Goal: Transaction & Acquisition: Purchase product/service

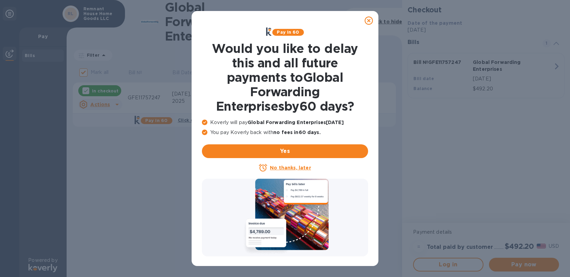
click at [367, 23] on icon at bounding box center [369, 20] width 8 height 8
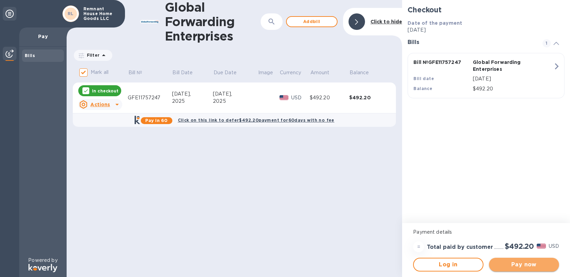
click at [529, 260] on button "Pay now" at bounding box center [524, 265] width 70 height 14
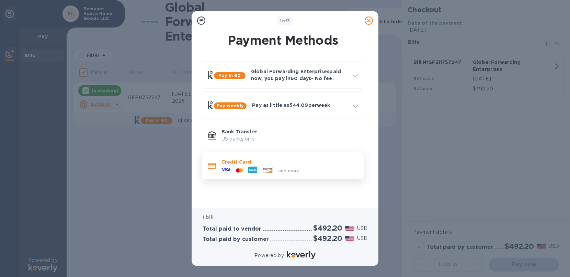
click at [249, 167] on icon at bounding box center [252, 170] width 9 height 7
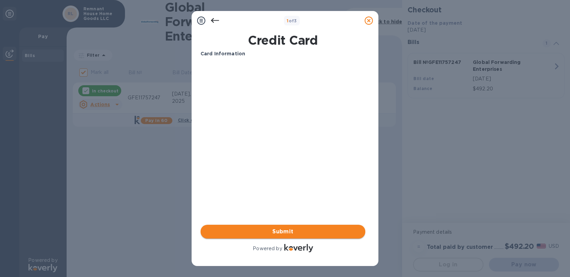
click at [289, 231] on span "Submit" at bounding box center [283, 231] width 154 height 8
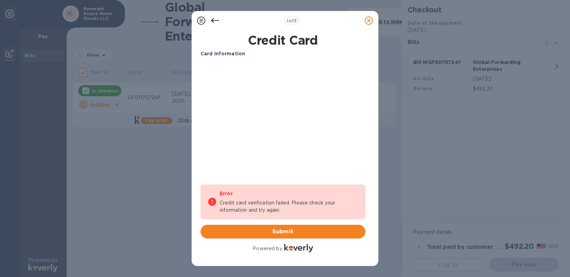
click at [284, 174] on div "Card Information Your browser does not support iframes Error Credit card verifi…" at bounding box center [283, 151] width 165 height 203
click at [292, 232] on span "Submit" at bounding box center [283, 231] width 154 height 8
click at [280, 230] on span "Submit" at bounding box center [283, 231] width 154 height 8
click at [282, 229] on span "Submit" at bounding box center [283, 231] width 154 height 8
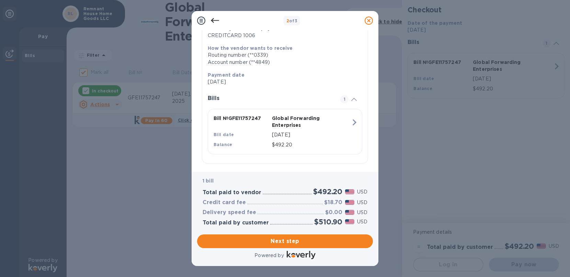
scroll to position [105, 0]
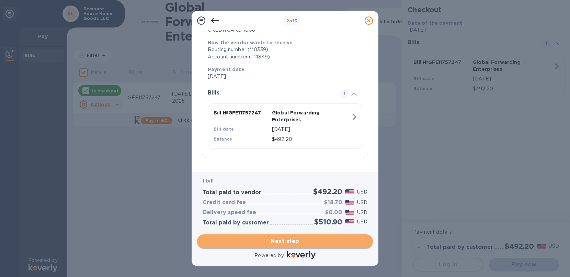
click at [303, 240] on span "Next step" at bounding box center [285, 241] width 165 height 8
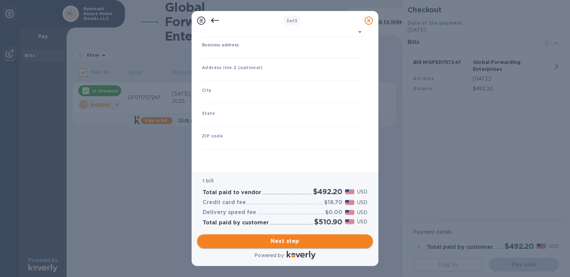
type input "[GEOGRAPHIC_DATA]"
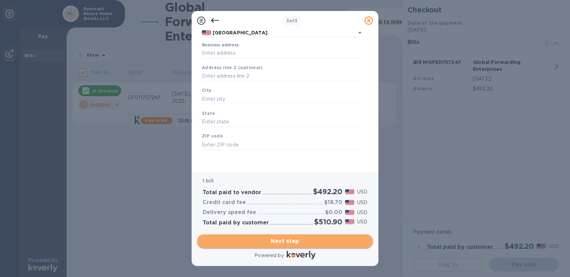
click at [283, 240] on span "Next step" at bounding box center [285, 241] width 165 height 8
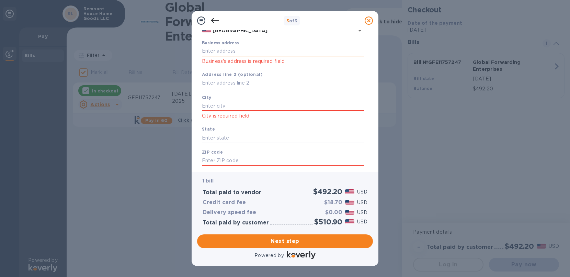
click at [218, 50] on input "Business address" at bounding box center [283, 51] width 162 height 10
paste input "[STREET_ADDRESS][PERSON_NAME]"
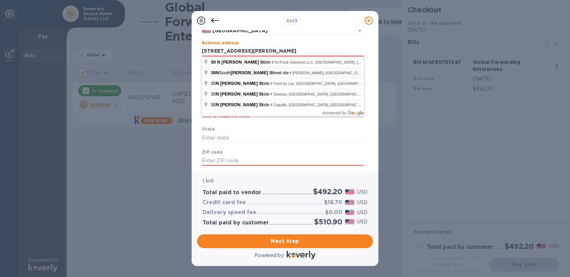
type input "[STREET_ADDRESS][PERSON_NAME]"
type input "[PERSON_NAME]"
type input "WY"
type input "82801"
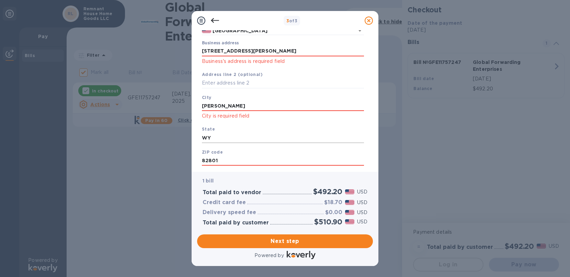
scroll to position [50, 0]
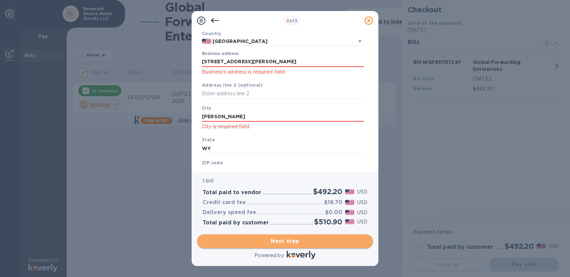
click at [291, 241] on span "Next step" at bounding box center [285, 241] width 165 height 8
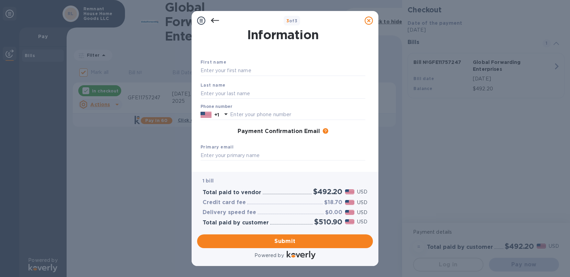
scroll to position [0, 0]
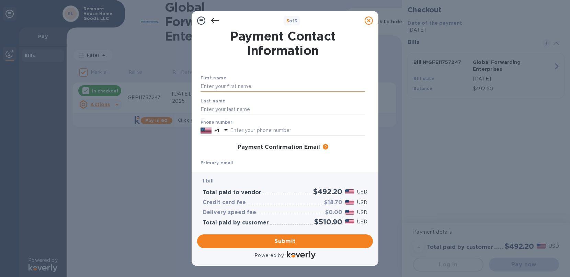
click at [258, 86] on input "text" at bounding box center [283, 86] width 165 height 10
type input "[PERSON_NAME]"
paste input "8595334281"
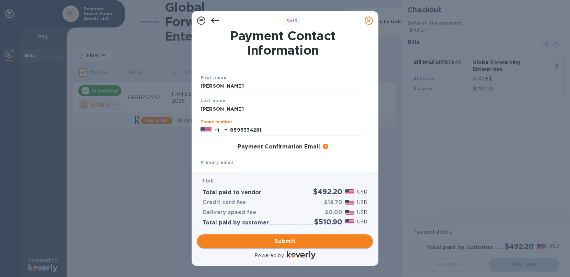
type input "8595334281"
click at [292, 239] on span "Submit" at bounding box center [285, 241] width 165 height 8
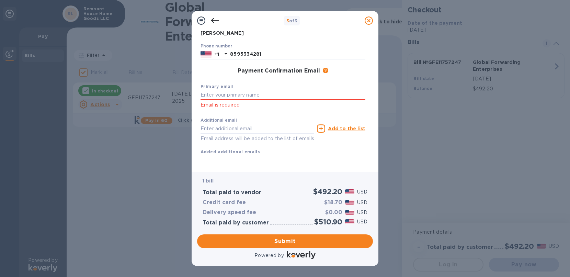
scroll to position [86, 0]
click at [253, 90] on input "text" at bounding box center [283, 95] width 165 height 10
type input "[EMAIL_ADDRESS][DOMAIN_NAME]"
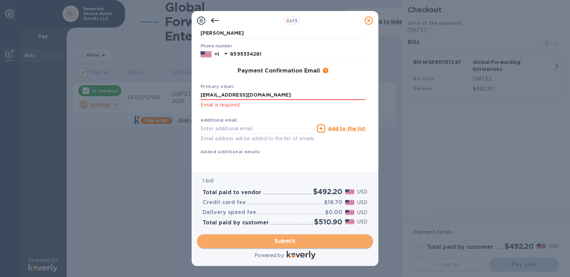
click at [287, 238] on span "Submit" at bounding box center [285, 241] width 165 height 8
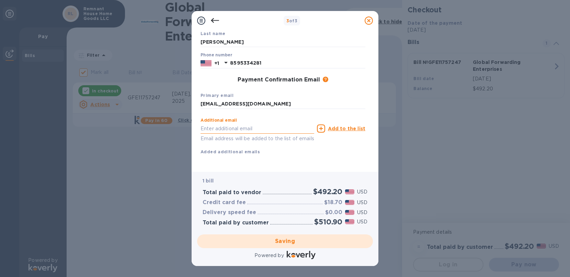
click at [244, 123] on input "text" at bounding box center [258, 128] width 114 height 10
type input "[EMAIL_ADDRESS][DOMAIN_NAME]"
click at [293, 145] on div "Additional email [EMAIL_ADDRESS][DOMAIN_NAME] Email address will be added to th…" at bounding box center [283, 134] width 165 height 41
click at [336, 126] on u "Add to the list" at bounding box center [346, 128] width 37 height 5
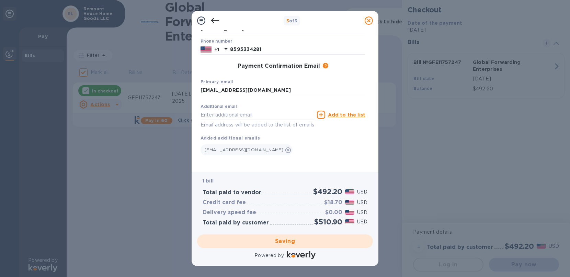
scroll to position [91, 0]
click at [291, 242] on div "Saving" at bounding box center [284, 241] width 181 height 19
click at [251, 110] on input "text" at bounding box center [258, 115] width 114 height 10
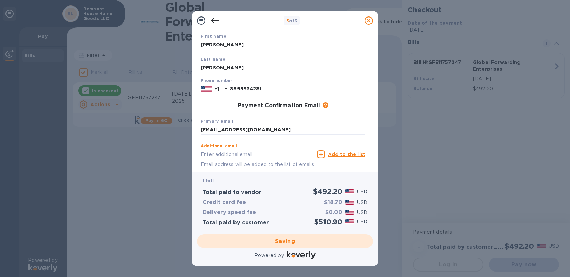
scroll to position [0, 0]
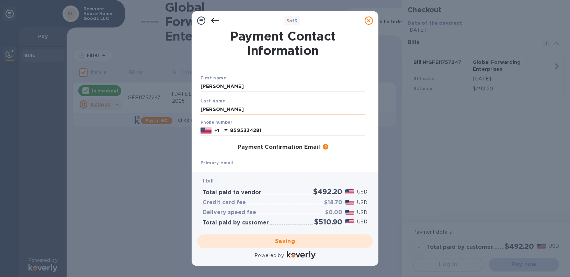
click at [258, 111] on input "[PERSON_NAME]" at bounding box center [283, 109] width 165 height 10
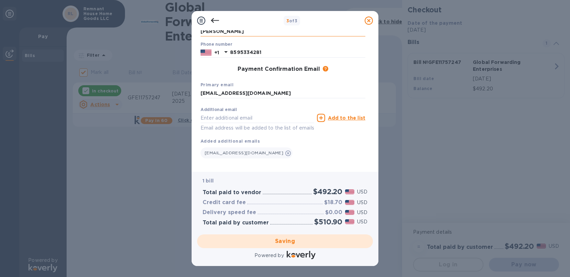
scroll to position [91, 0]
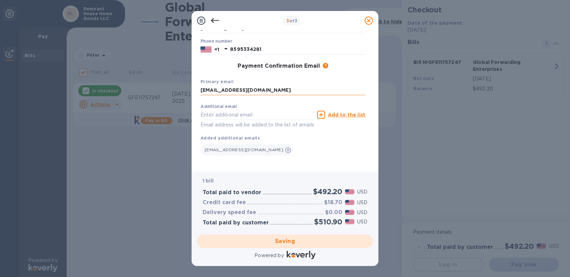
click at [245, 85] on input "[EMAIL_ADDRESS][DOMAIN_NAME]" at bounding box center [283, 90] width 165 height 10
click at [297, 238] on div "Saving" at bounding box center [284, 241] width 181 height 19
click at [313, 149] on div "Additional email Email address will be added to the list of emails Add to the l…" at bounding box center [283, 128] width 170 height 60
click at [271, 110] on input "text" at bounding box center [258, 115] width 114 height 10
checkbox input "false"
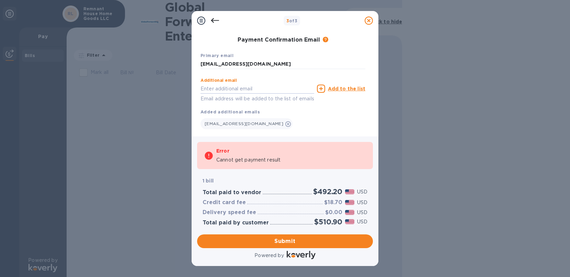
scroll to position [115, 0]
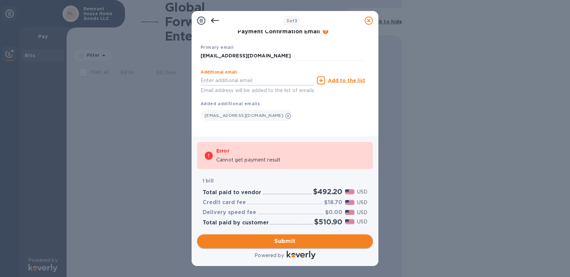
click at [289, 240] on span "Submit" at bounding box center [285, 241] width 165 height 8
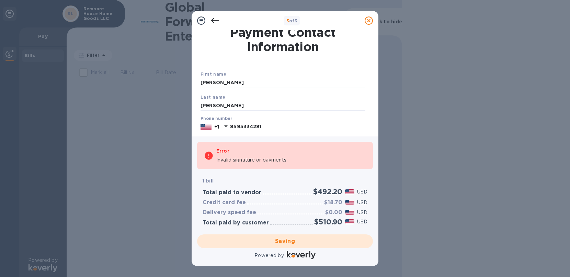
scroll to position [0, 0]
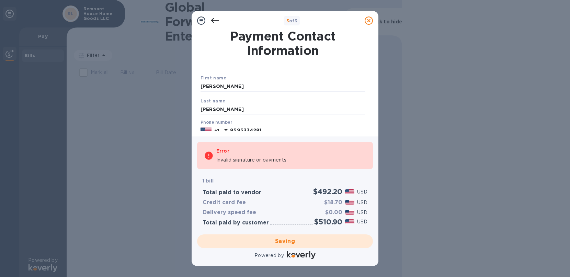
click at [215, 20] on icon at bounding box center [215, 20] width 8 height 8
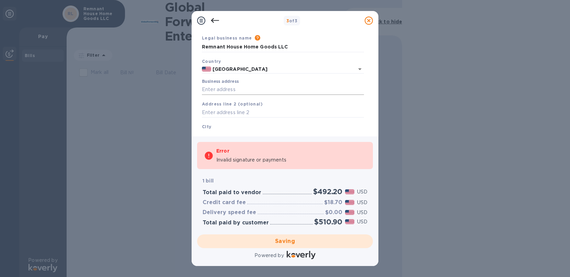
scroll to position [23, 0]
click at [222, 91] on input "Business address" at bounding box center [283, 89] width 162 height 10
paste input "[STREET_ADDRESS][PERSON_NAME]"
type input "[STREET_ADDRESS][PERSON_NAME]"
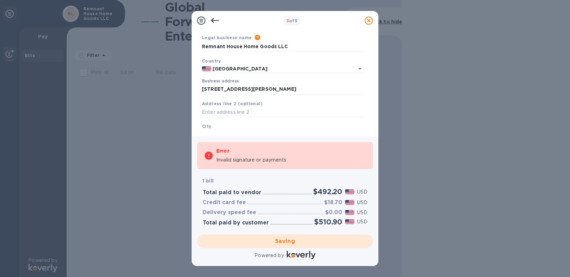
type input "[PERSON_NAME]"
type input "WY"
type input "82801"
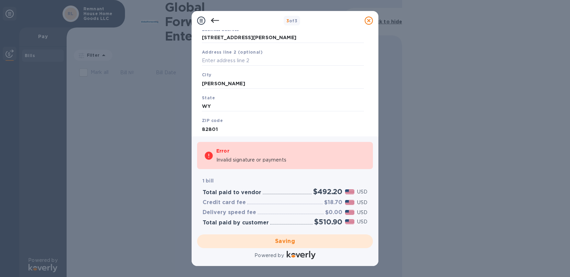
scroll to position [97, 0]
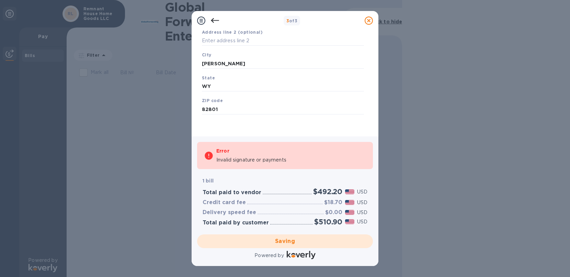
click at [212, 22] on icon at bounding box center [215, 20] width 8 height 8
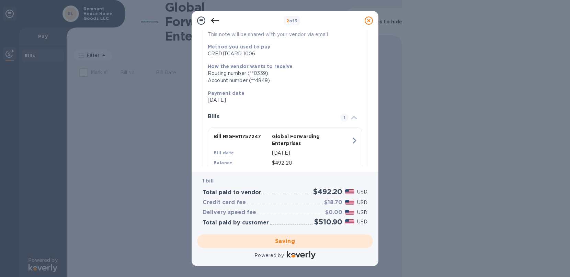
scroll to position [105, 0]
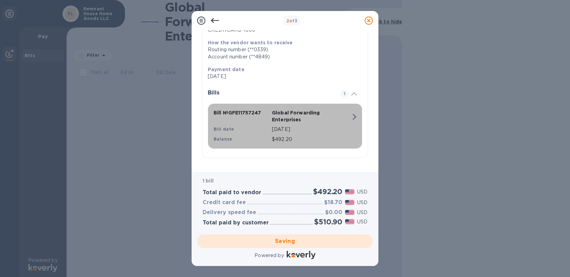
click at [352, 119] on icon "button" at bounding box center [354, 117] width 12 height 12
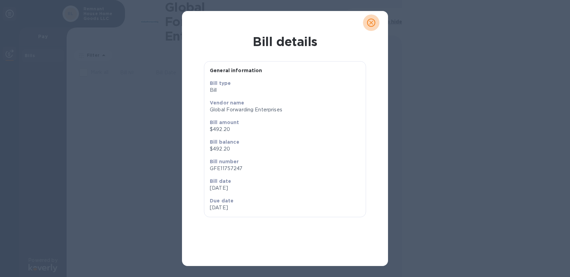
click at [368, 29] on button "close" at bounding box center [371, 22] width 16 height 16
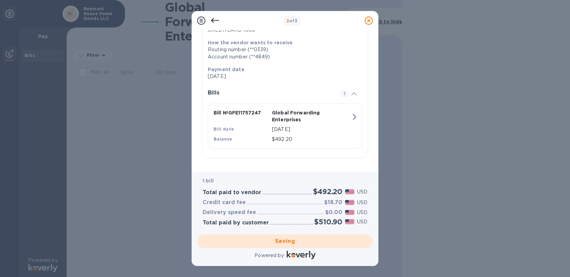
click at [282, 239] on div "Saving" at bounding box center [284, 241] width 181 height 19
click at [212, 22] on icon at bounding box center [215, 20] width 8 height 8
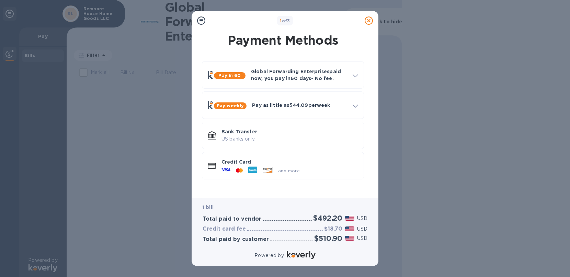
scroll to position [0, 0]
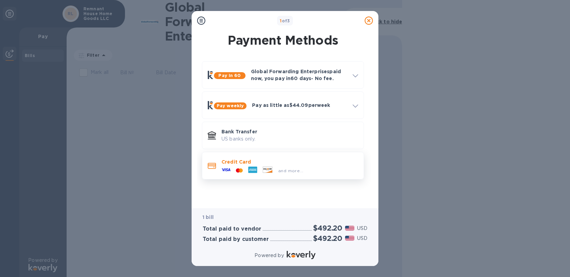
click at [299, 165] on div "and more..." at bounding box center [262, 170] width 87 height 10
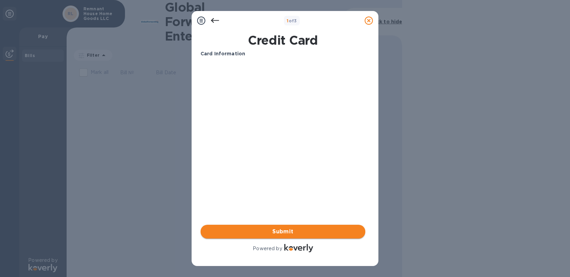
click at [306, 232] on span "Submit" at bounding box center [283, 231] width 154 height 8
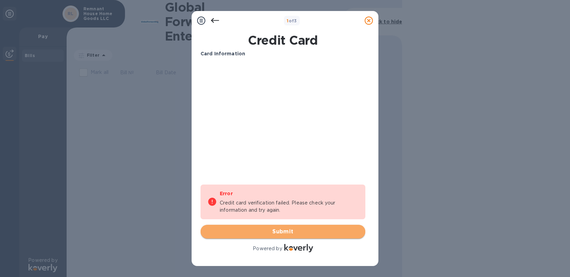
click at [292, 229] on span "Submit" at bounding box center [283, 231] width 154 height 8
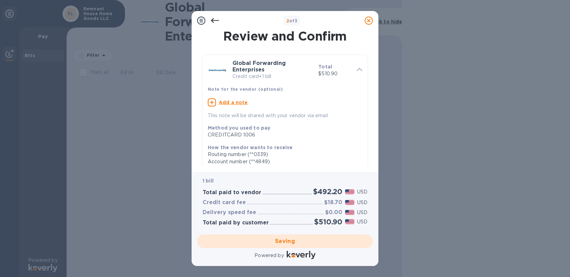
click at [237, 103] on u "Add a note" at bounding box center [233, 102] width 29 height 5
click at [357, 105] on icon at bounding box center [358, 102] width 8 height 8
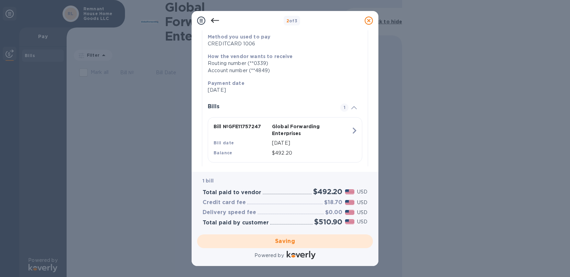
scroll to position [105, 0]
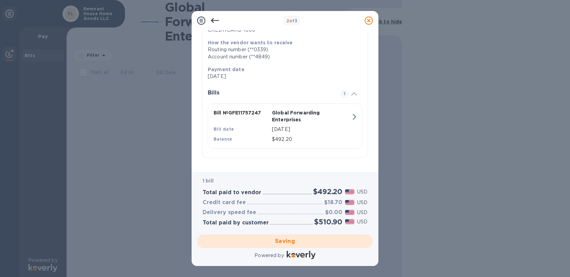
click at [324, 238] on div "Saving" at bounding box center [284, 241] width 181 height 19
click at [215, 20] on icon at bounding box center [215, 20] width 8 height 5
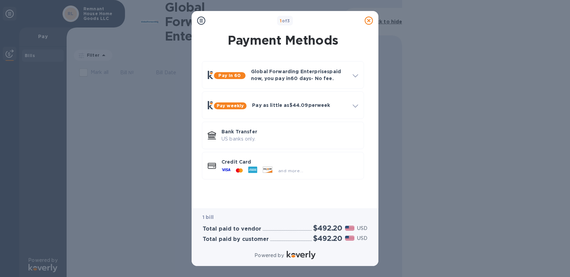
scroll to position [0, 0]
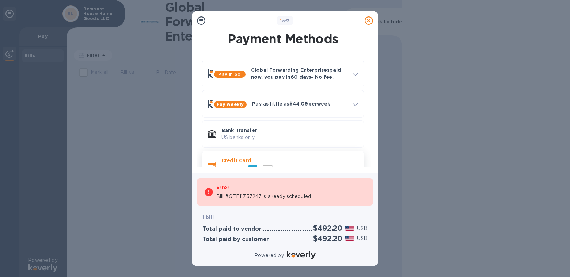
click at [287, 165] on div "and more..." at bounding box center [262, 169] width 87 height 10
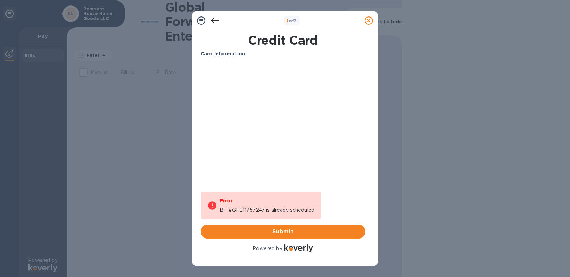
click at [213, 20] on icon at bounding box center [215, 20] width 8 height 5
